Goal: Task Accomplishment & Management: Use online tool/utility

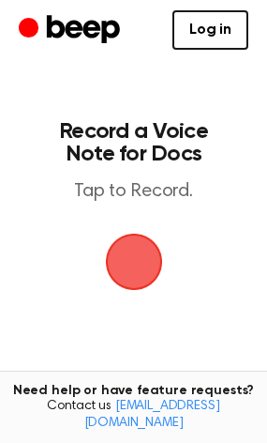
click at [123, 260] on span "button" at bounding box center [134, 262] width 68 height 68
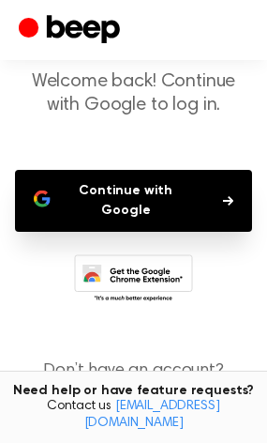
scroll to position [97, 0]
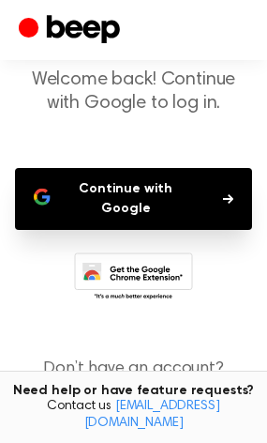
click at [120, 211] on button "Continue with Google" at bounding box center [133, 199] width 237 height 62
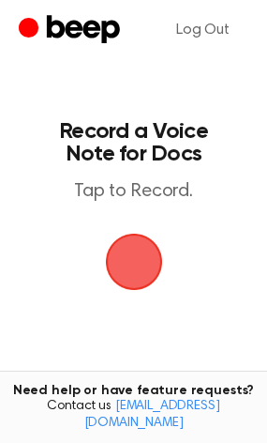
click at [130, 264] on span "button" at bounding box center [134, 261] width 72 height 72
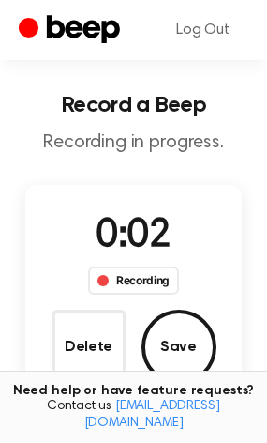
scroll to position [46, 0]
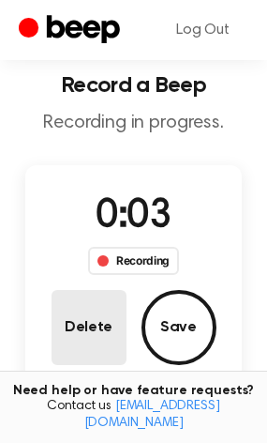
click at [89, 326] on button "Delete" at bounding box center [89, 327] width 75 height 75
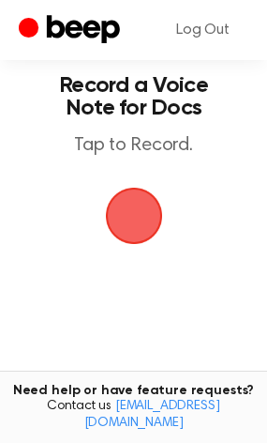
click at [143, 224] on span "button" at bounding box center [134, 216] width 68 height 68
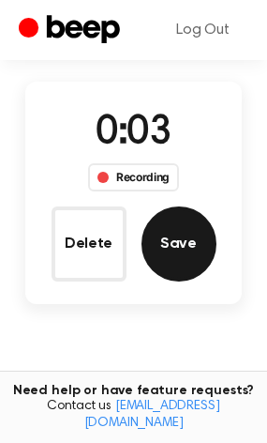
click at [183, 255] on button "Save" at bounding box center [179, 243] width 75 height 75
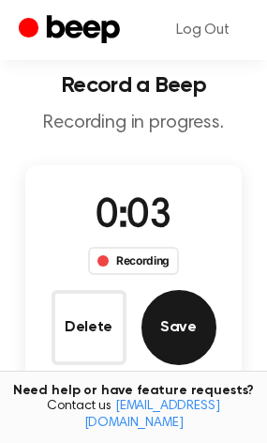
scroll to position [0, 0]
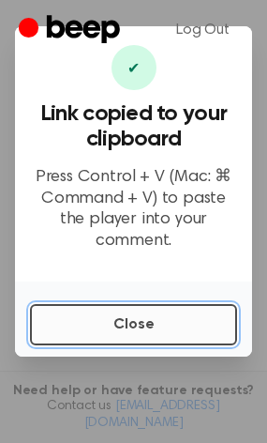
click at [149, 316] on button "Close" at bounding box center [133, 324] width 207 height 41
